Goal: Check status: Check status

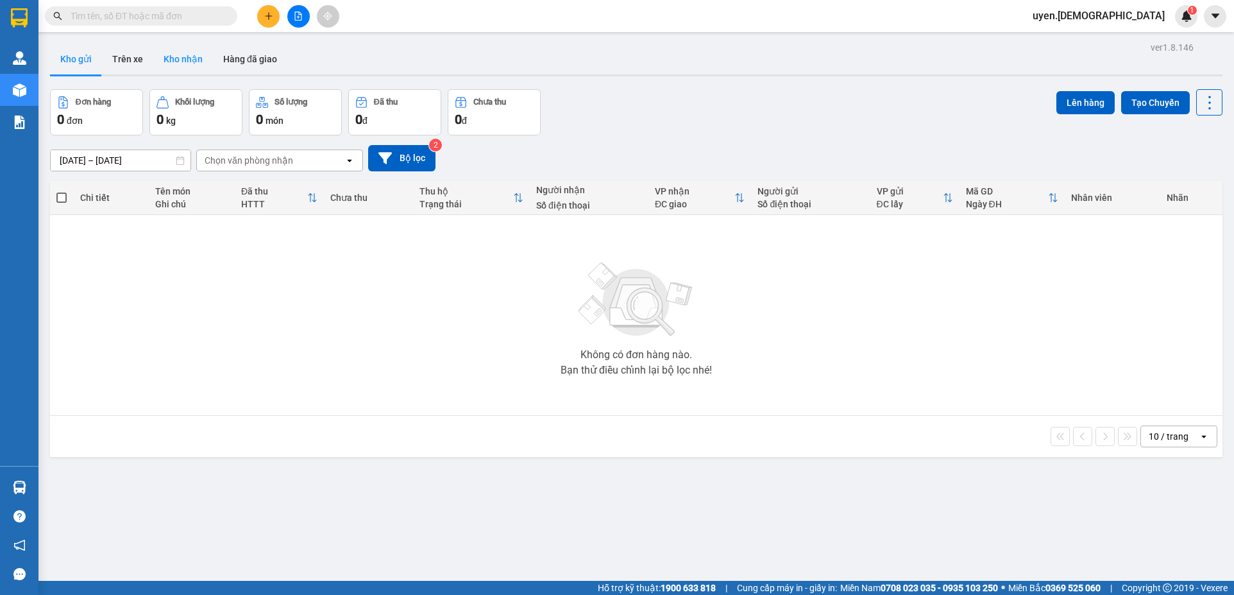
click at [196, 50] on button "Kho nhận" at bounding box center [183, 59] width 60 height 31
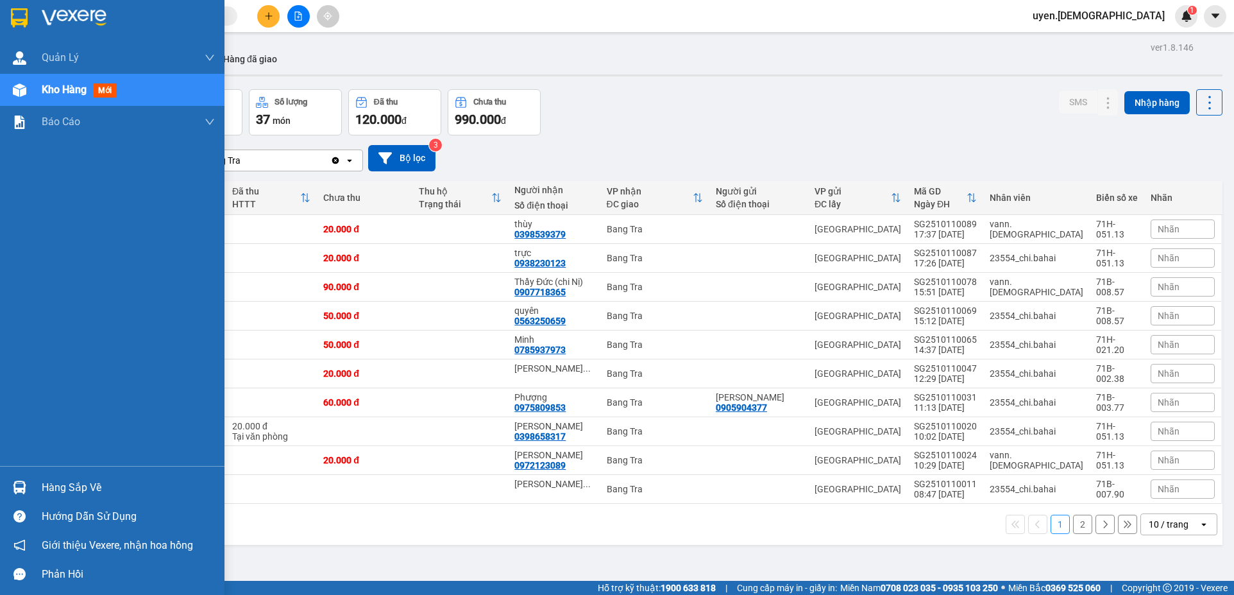
click at [21, 486] on img at bounding box center [19, 486] width 13 height 13
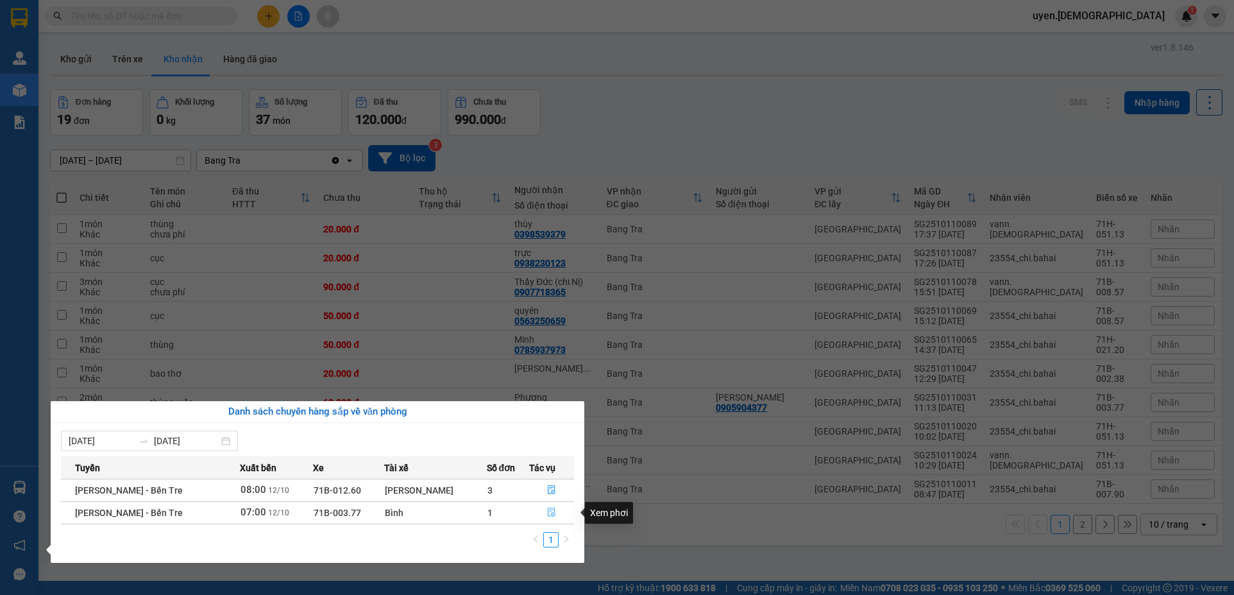
click at [547, 510] on icon "file-done" at bounding box center [551, 511] width 9 height 9
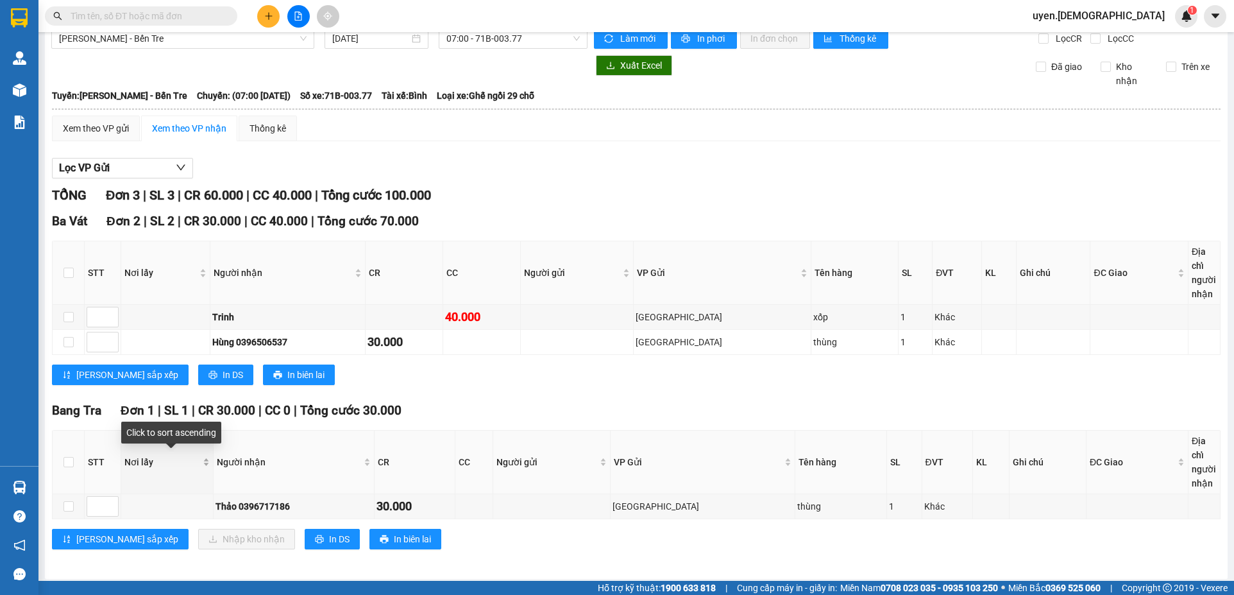
scroll to position [21, 0]
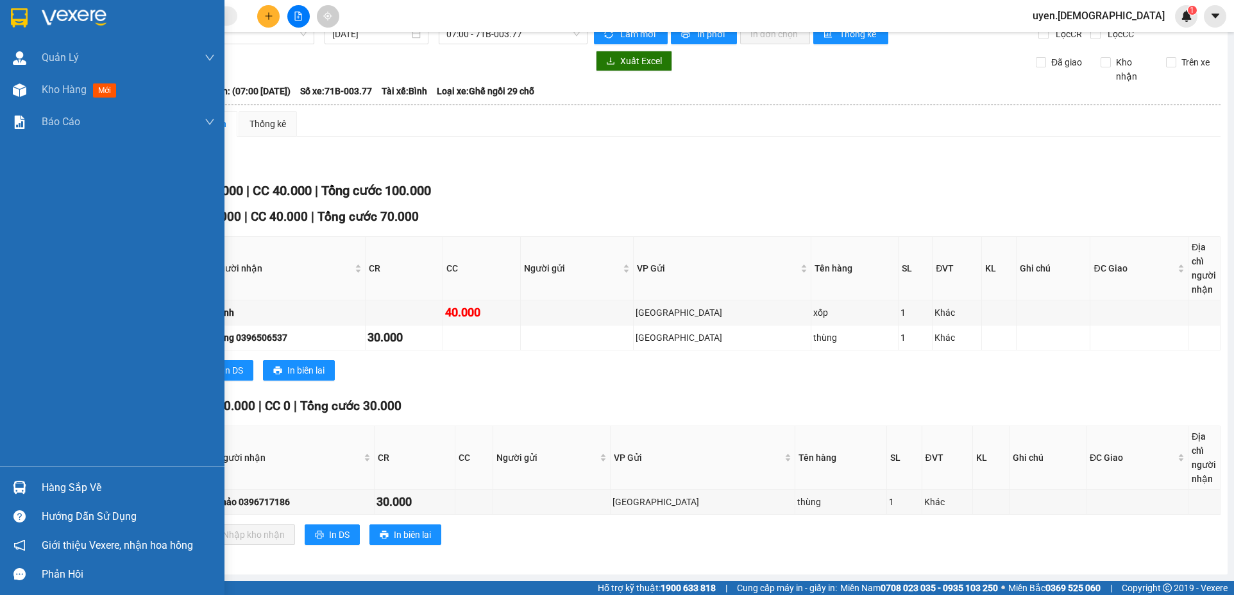
click at [33, 484] on div "Hàng sắp về" at bounding box center [112, 487] width 225 height 29
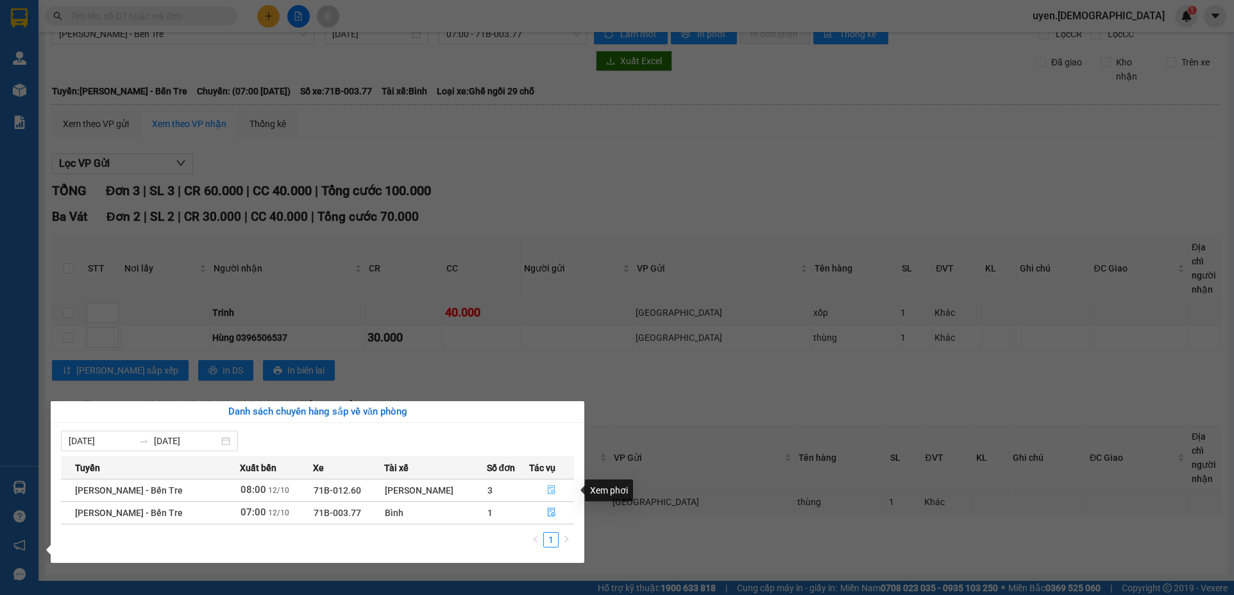
click at [549, 486] on icon "file-done" at bounding box center [551, 489] width 9 height 9
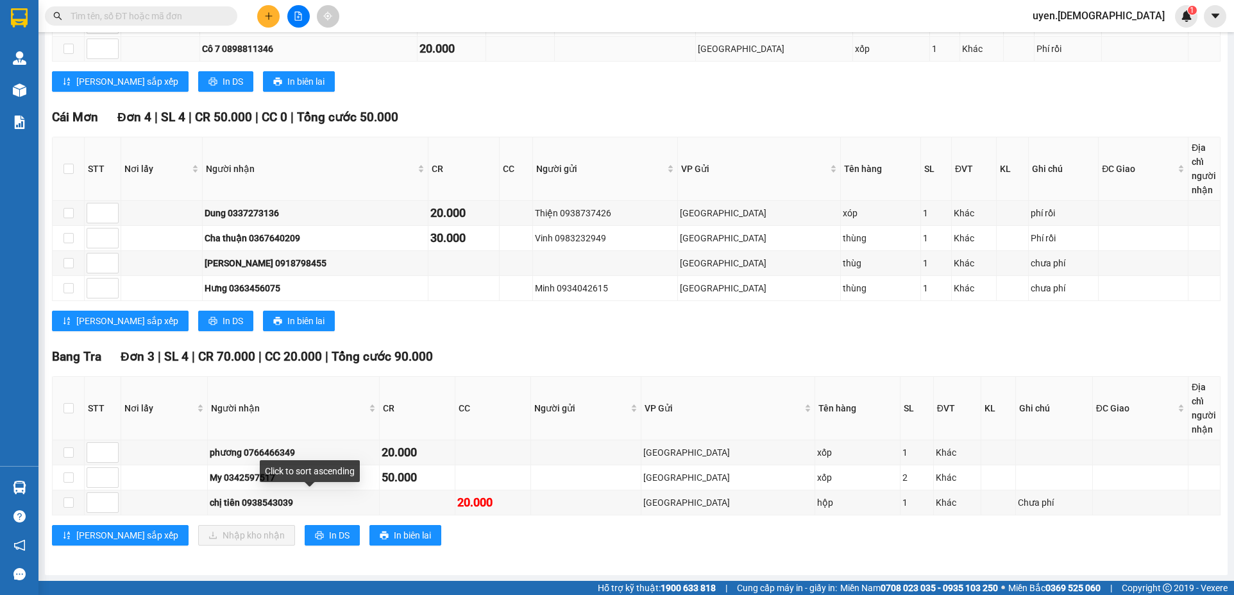
scroll to position [436, 0]
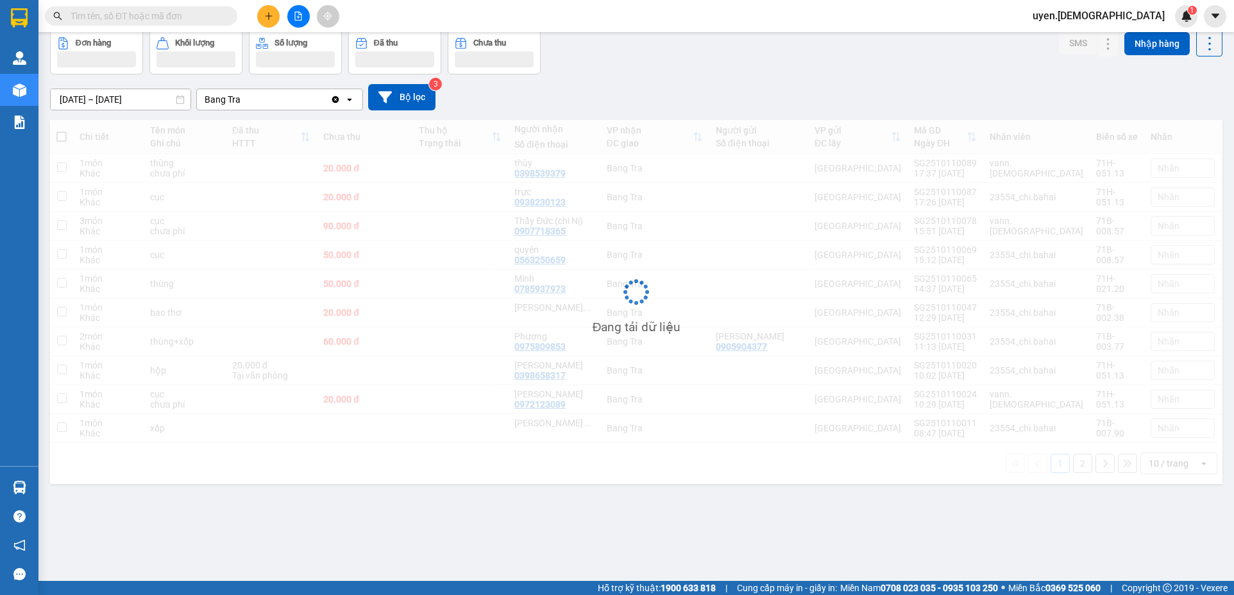
scroll to position [59, 0]
